Goal: Navigation & Orientation: Find specific page/section

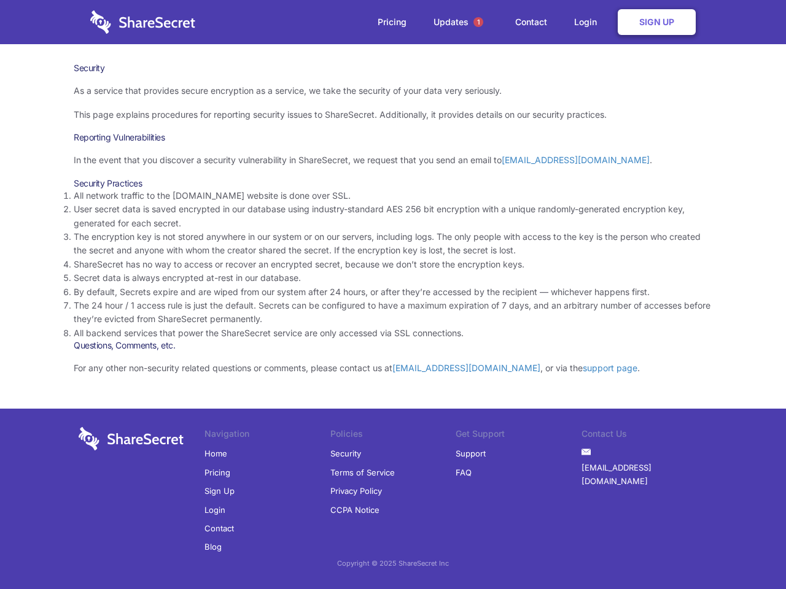
click at [393, 295] on li "By default, Secrets expire and are wiped from our system after 24 hours, or aft…" at bounding box center [393, 292] width 638 height 14
click at [478, 22] on span "1" at bounding box center [478, 22] width 10 height 10
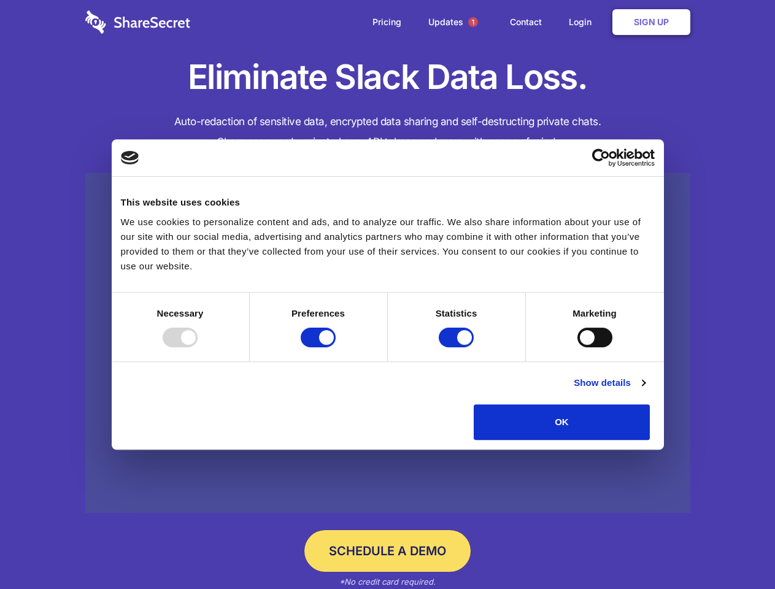
click at [198, 347] on div at bounding box center [180, 338] width 35 height 20
click at [336, 347] on input "Preferences" at bounding box center [318, 338] width 35 height 20
checkbox input "false"
click at [458, 347] on input "Statistics" at bounding box center [456, 338] width 35 height 20
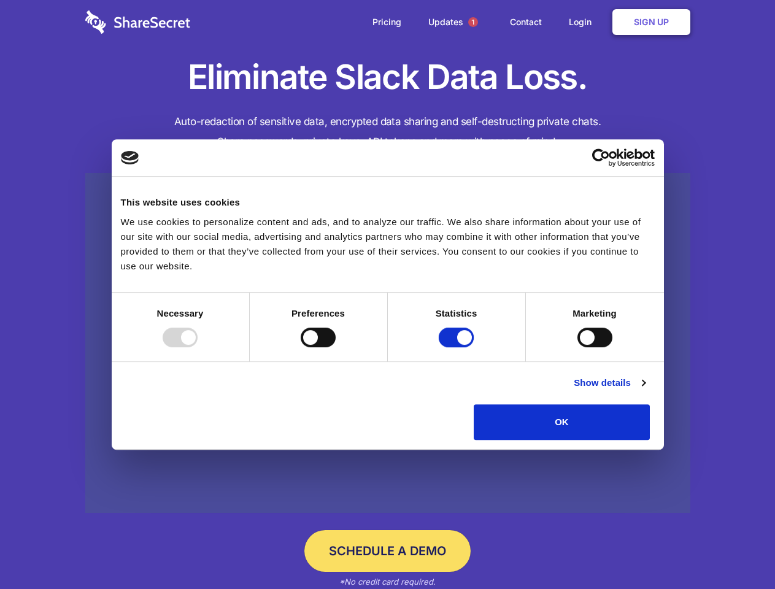
checkbox input "false"
click at [578, 347] on input "Marketing" at bounding box center [595, 338] width 35 height 20
checkbox input "true"
click at [645, 390] on link "Show details" at bounding box center [609, 383] width 71 height 15
